Goal: Entertainment & Leisure: Consume media (video, audio)

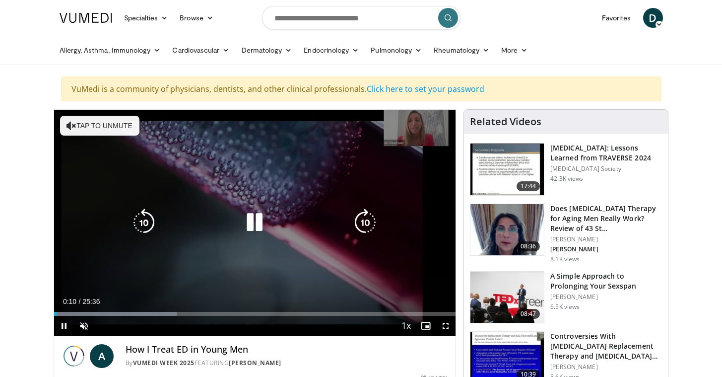
click at [258, 223] on icon "Video Player" at bounding box center [255, 222] width 28 height 28
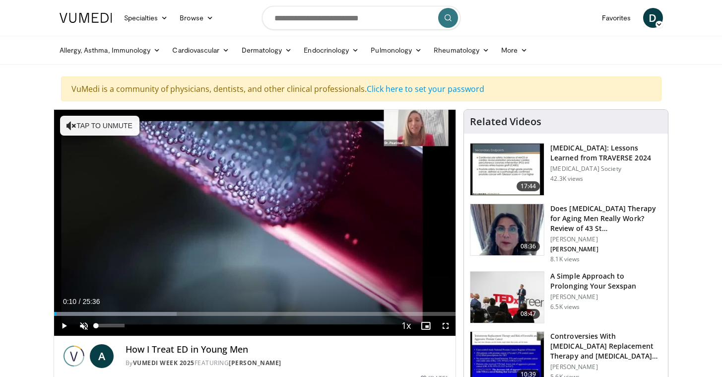
click at [85, 327] on span "Video Player" at bounding box center [84, 326] width 20 height 20
click at [65, 324] on span "Video Player" at bounding box center [64, 326] width 20 height 20
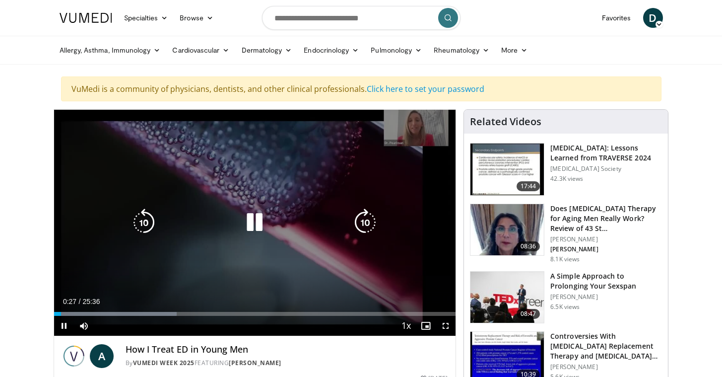
click at [411, 135] on div "10 seconds Tap to unmute" at bounding box center [255, 223] width 402 height 226
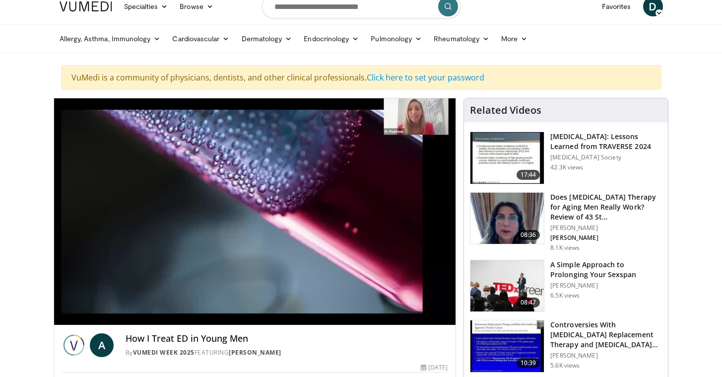
scroll to position [11, 0]
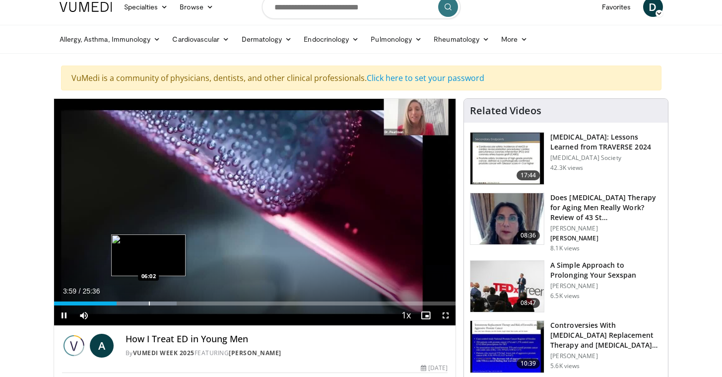
click at [149, 304] on div "Progress Bar" at bounding box center [149, 303] width 1 height 4
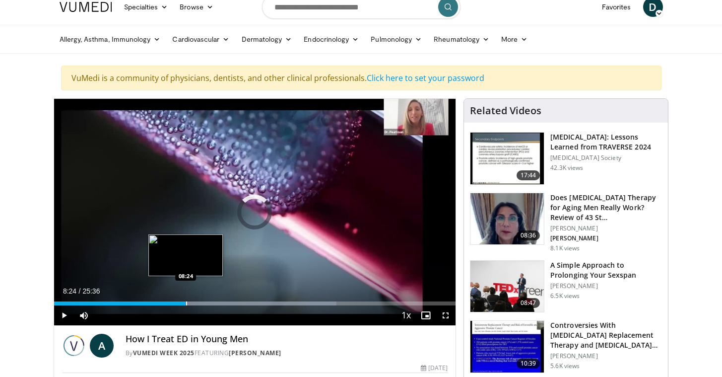
click at [186, 301] on div "Progress Bar" at bounding box center [186, 303] width 1 height 4
click at [210, 302] on div "Progress Bar" at bounding box center [210, 303] width 1 height 4
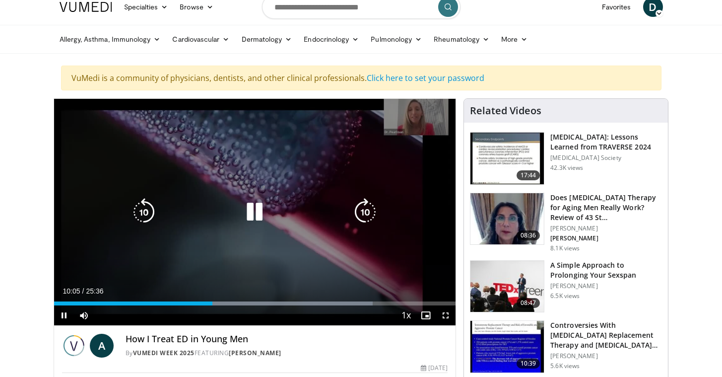
click at [260, 212] on icon "Video Player" at bounding box center [255, 212] width 28 height 28
click at [255, 207] on icon "Video Player" at bounding box center [255, 212] width 28 height 28
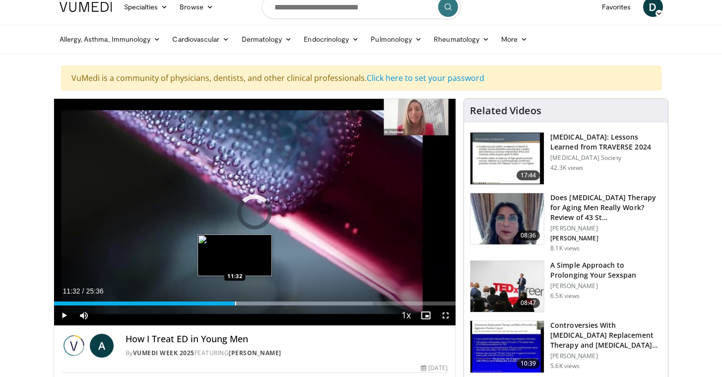
click at [235, 301] on div "Loaded : 79.40% 11:32 11:32" at bounding box center [255, 300] width 402 height 9
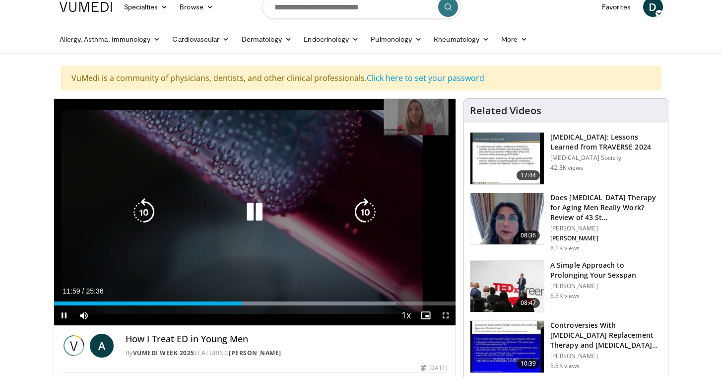
click at [257, 211] on icon "Video Player" at bounding box center [255, 212] width 28 height 28
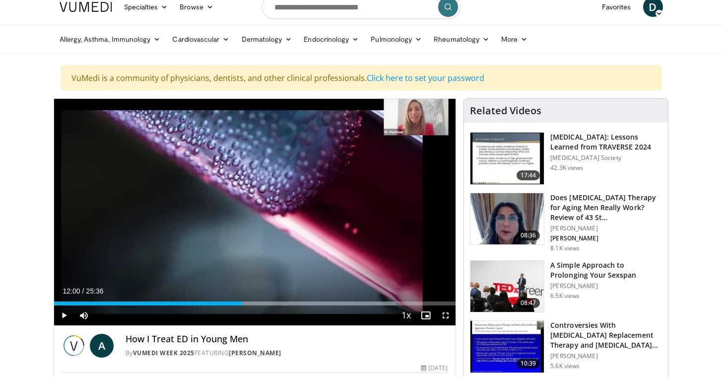
click at [257, 211] on div "10 seconds Tap to unmute" at bounding box center [255, 212] width 402 height 226
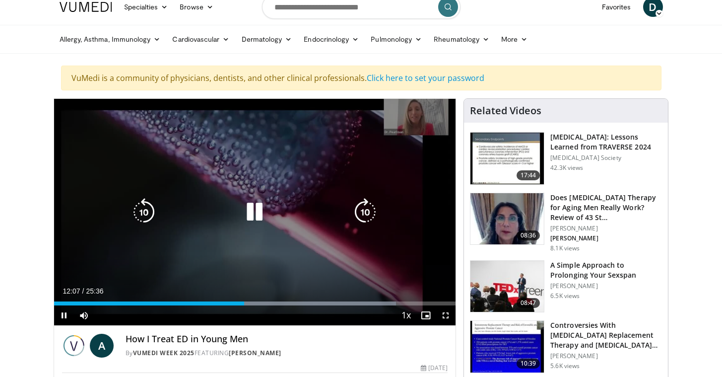
click at [258, 212] on icon "Video Player" at bounding box center [255, 212] width 28 height 28
